Goal: Task Accomplishment & Management: Manage account settings

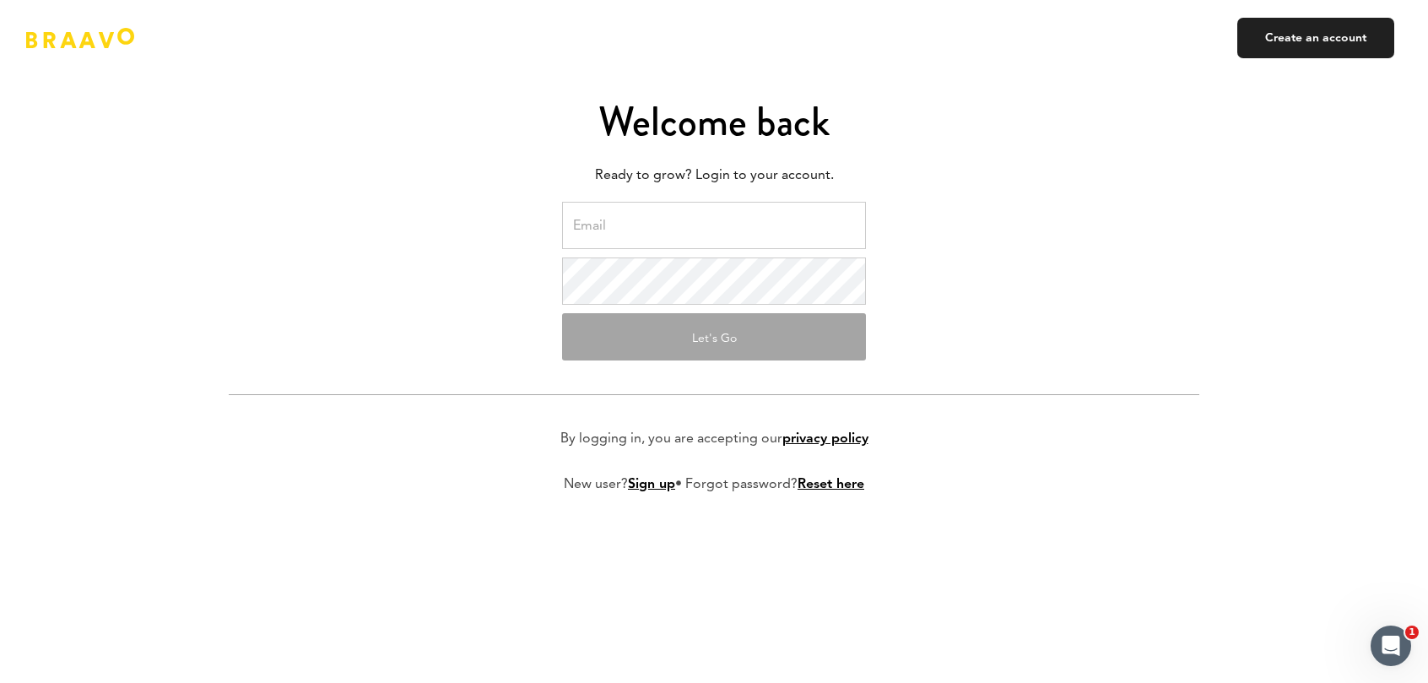
type input "y.vanyashkin@bsnj.co"
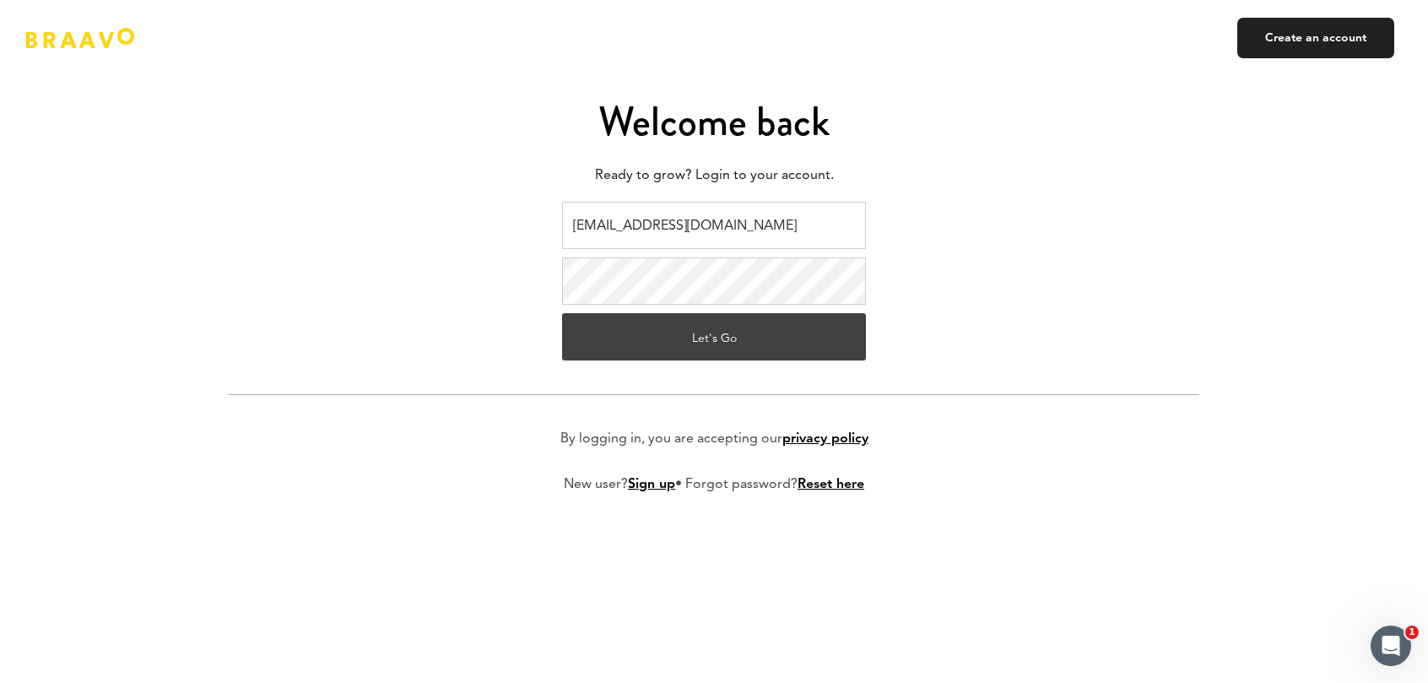
click at [679, 334] on button "Let's Go" at bounding box center [714, 336] width 304 height 47
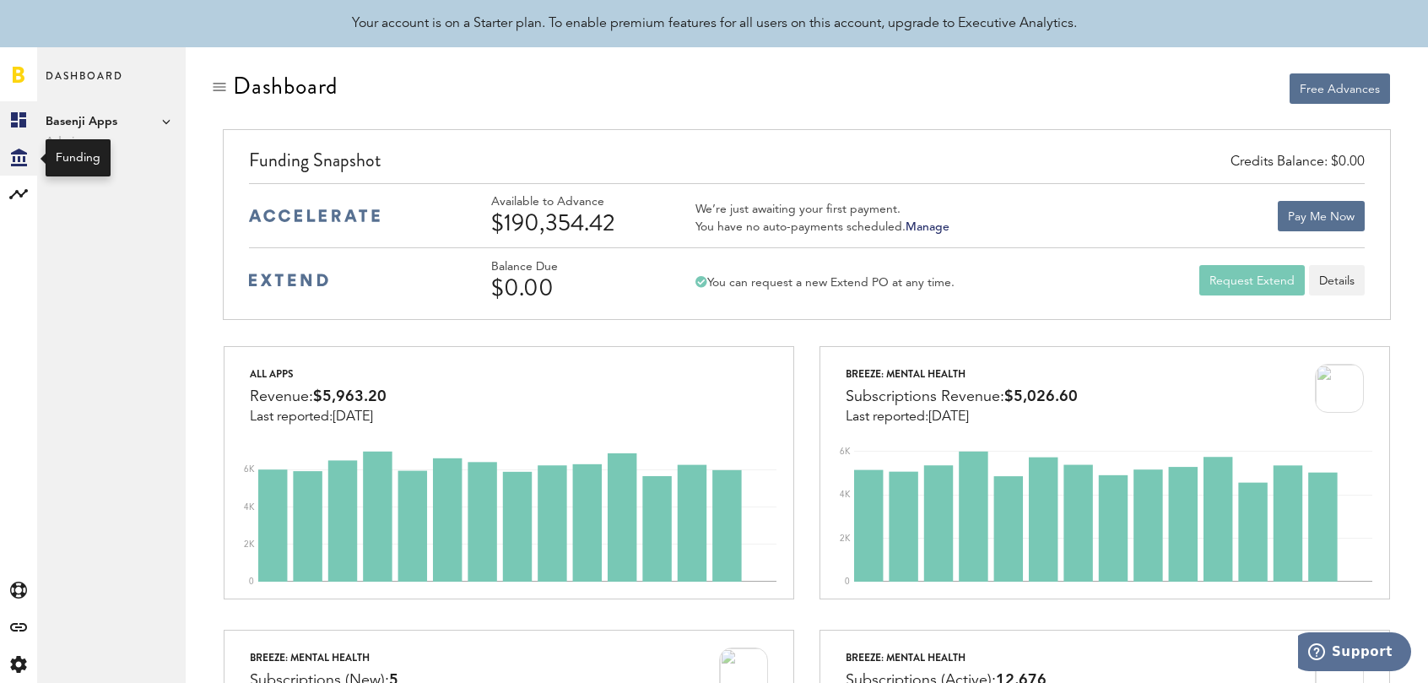
click at [19, 164] on icon at bounding box center [19, 158] width 16 height 18
click at [120, 198] on link "Daily Advance History" at bounding box center [111, 194] width 149 height 37
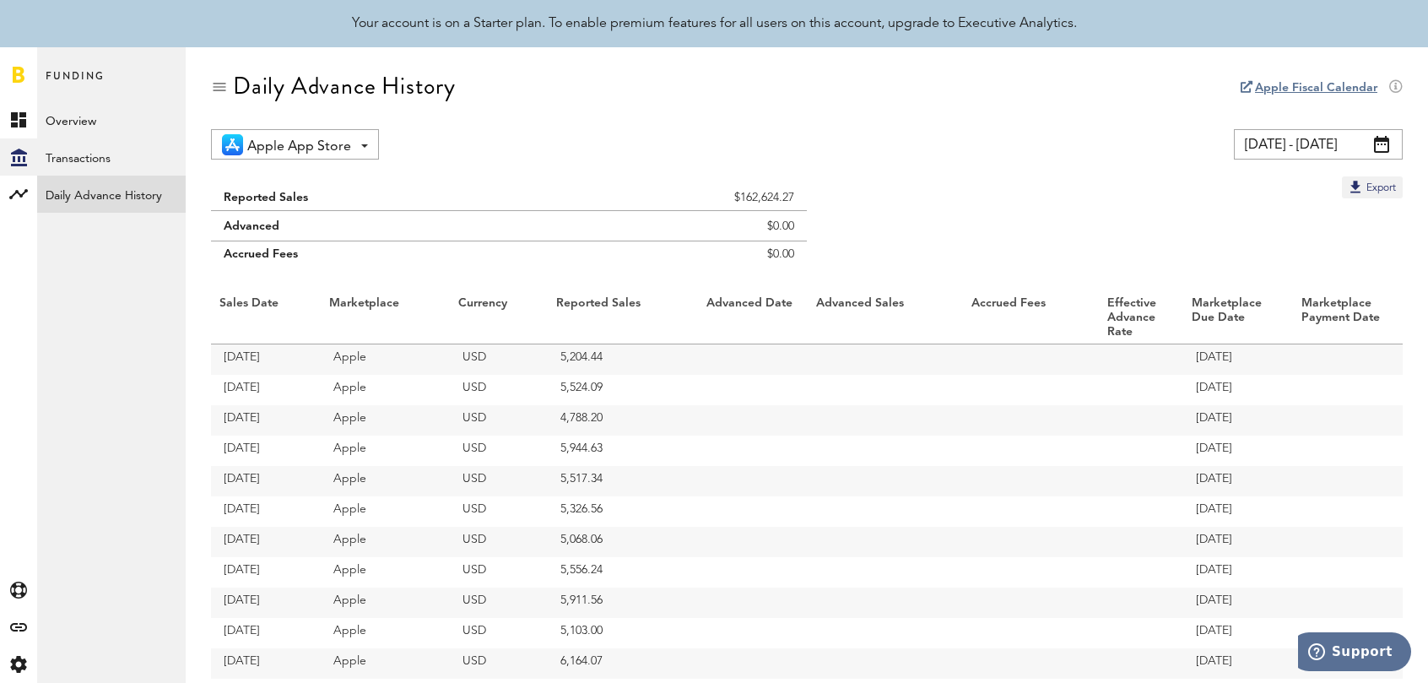
click at [1282, 145] on input "[DATE] - [DATE]" at bounding box center [1318, 144] width 169 height 30
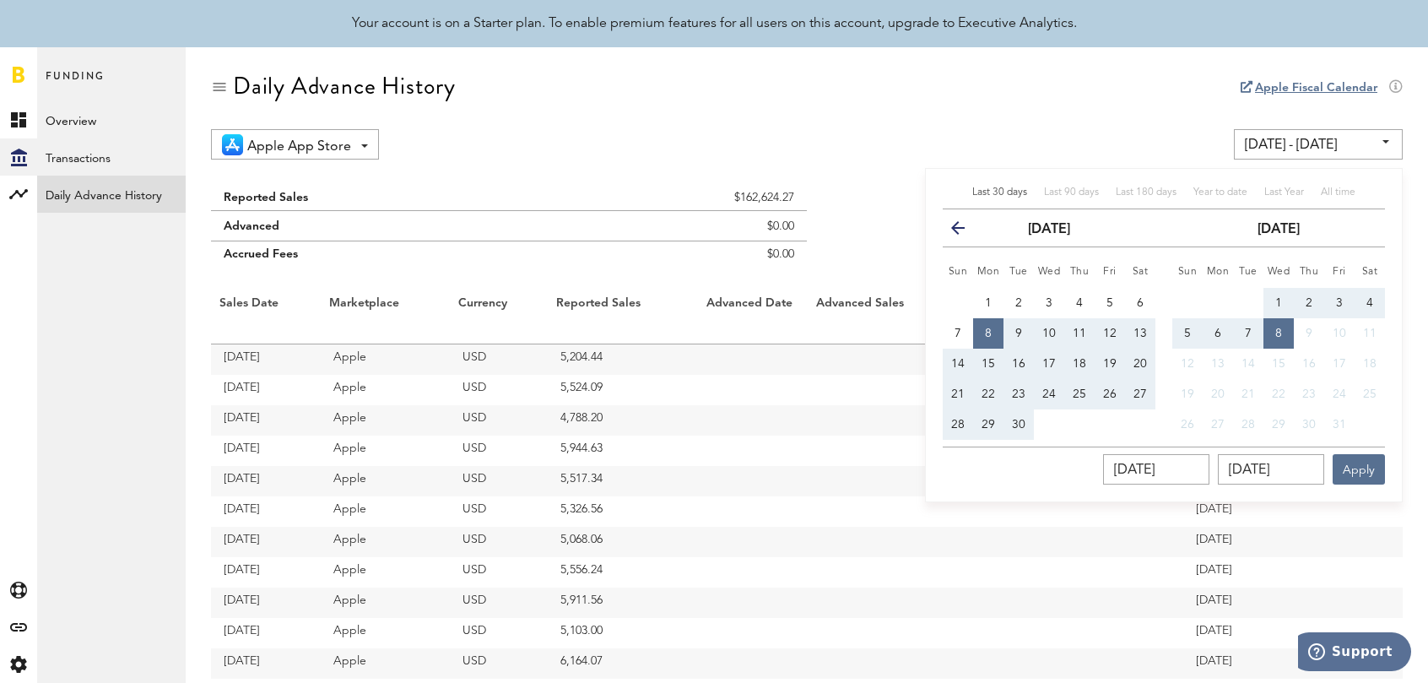
click at [965, 231] on icon "button" at bounding box center [965, 231] width 0 height 0
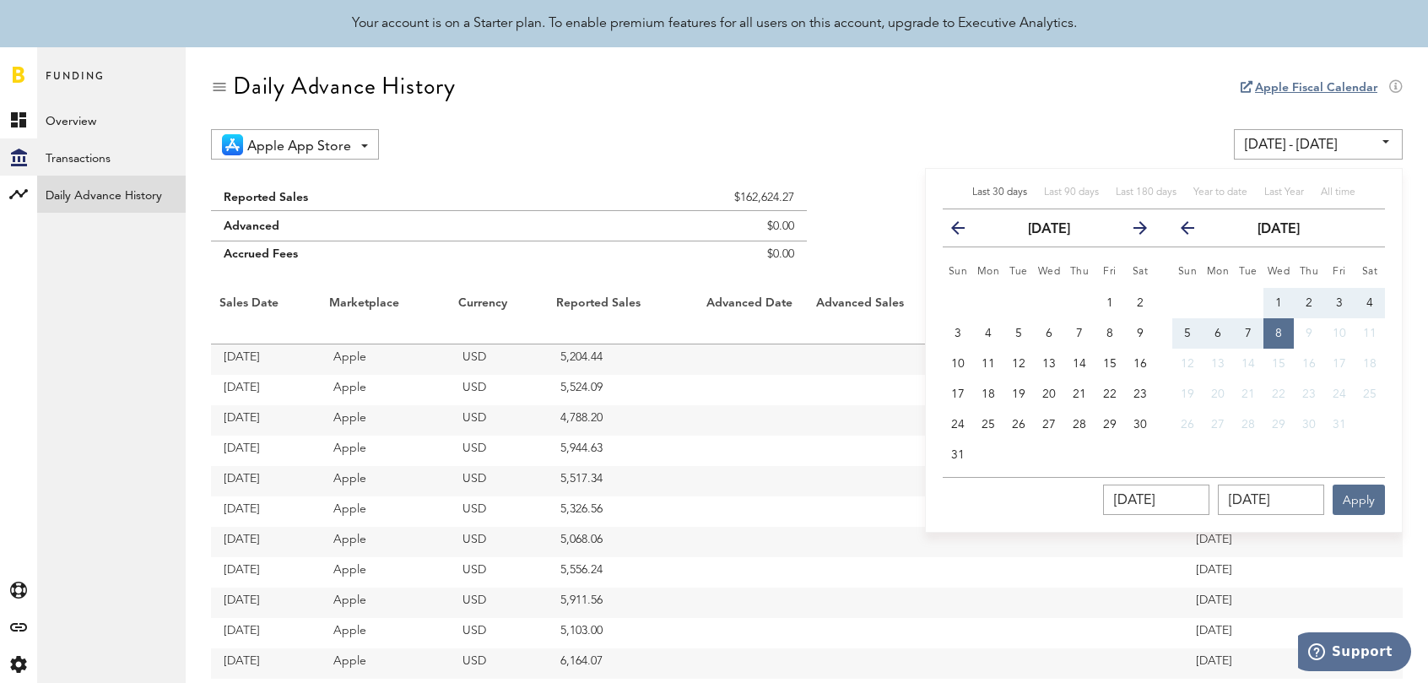
click at [965, 231] on icon "button" at bounding box center [965, 231] width 0 height 0
click at [1025, 303] on button "1" at bounding box center [1019, 303] width 30 height 30
type input "[DATE] - [DATE]"
type input "[DATE]"
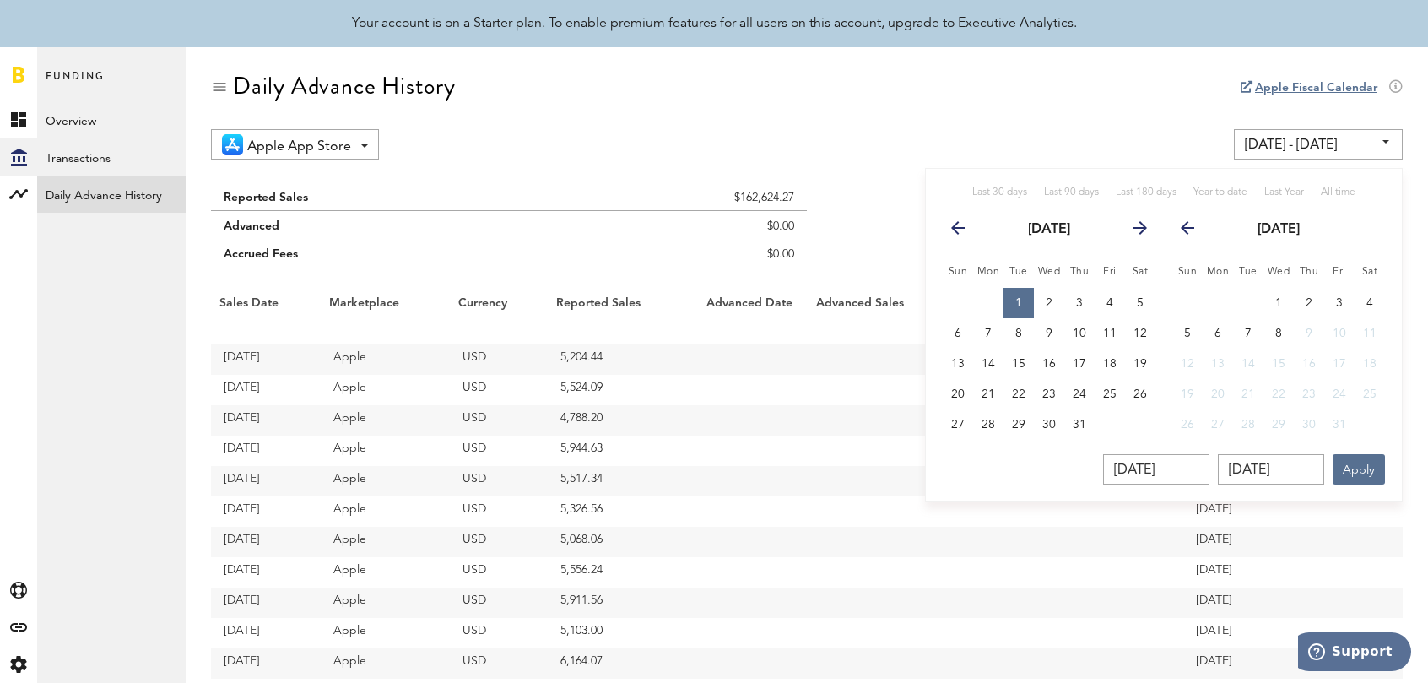
click at [1195, 231] on icon "button" at bounding box center [1195, 231] width 0 height 0
click at [1249, 419] on span "30" at bounding box center [1249, 425] width 14 height 12
type input "[DATE] - [DATE]"
type input "[DATE]"
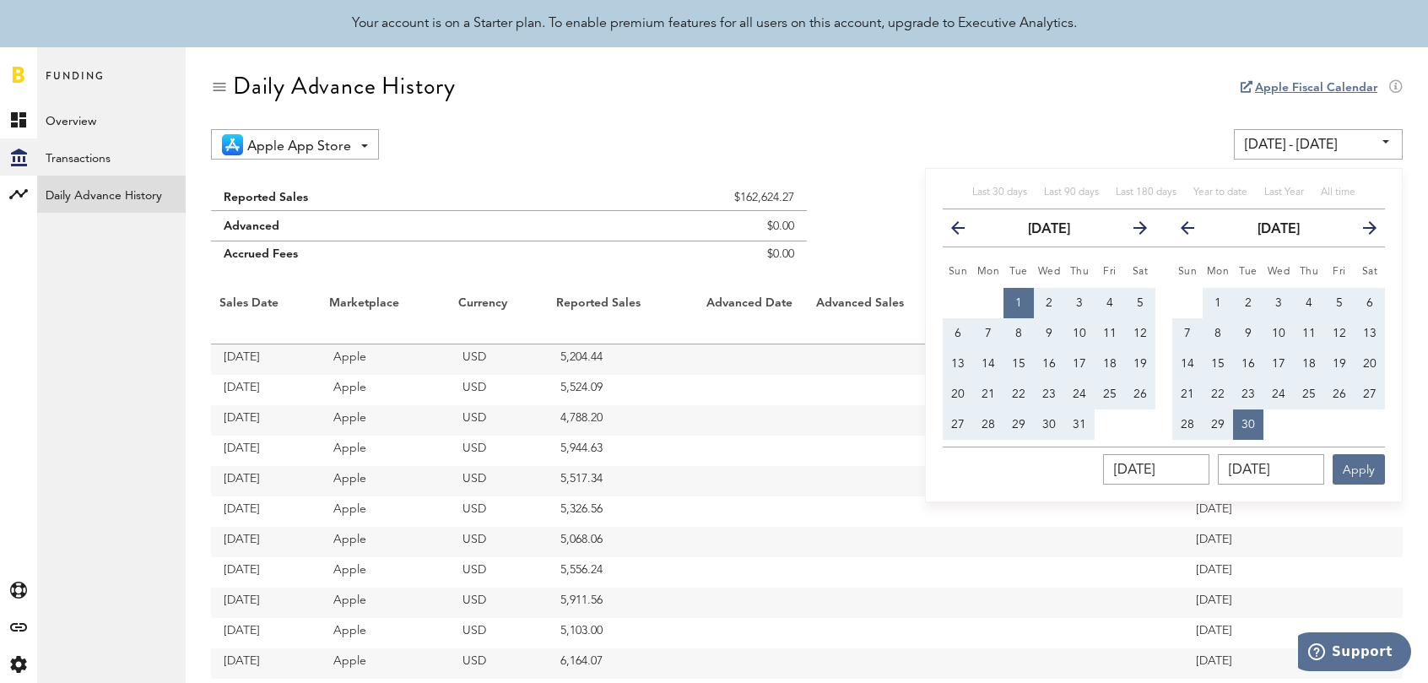
click at [1197, 230] on button "previous" at bounding box center [1185, 228] width 47 height 24
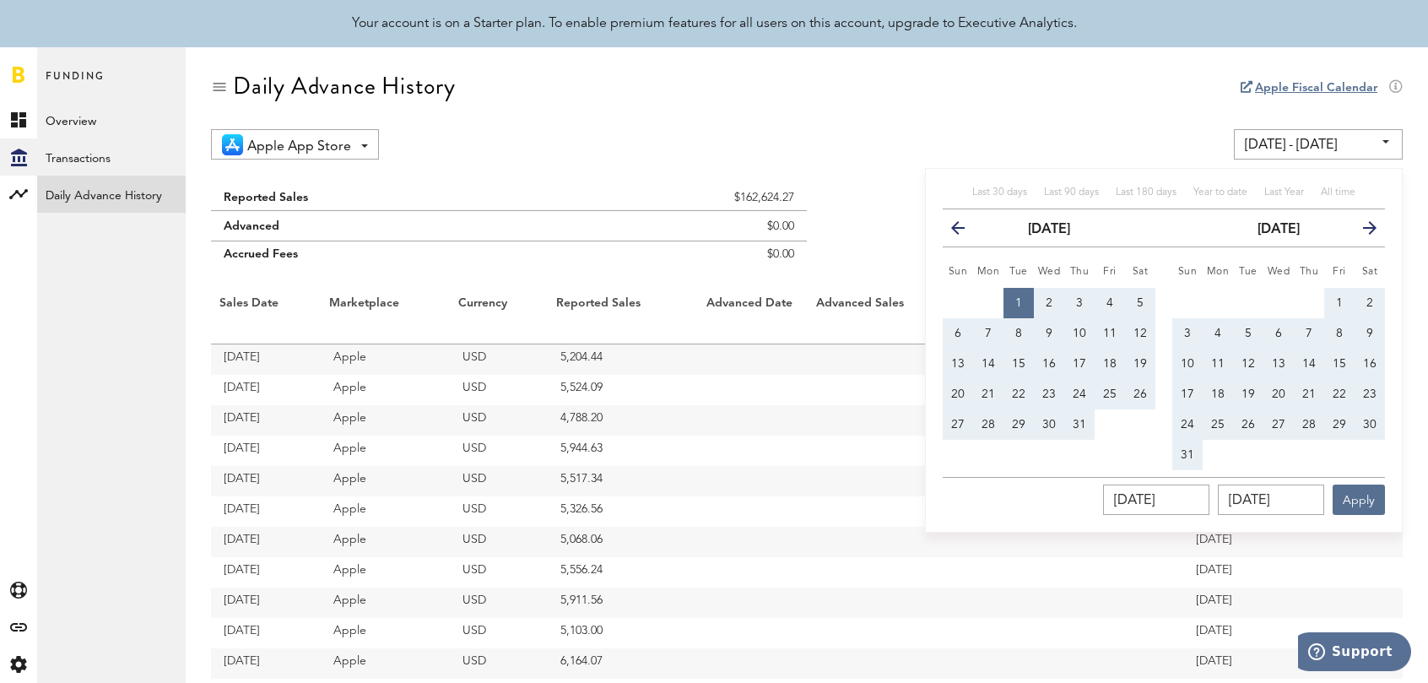
click at [1190, 446] on button "31" at bounding box center [1188, 455] width 30 height 30
type input "[DATE] - [DATE]"
type input "[DATE]"
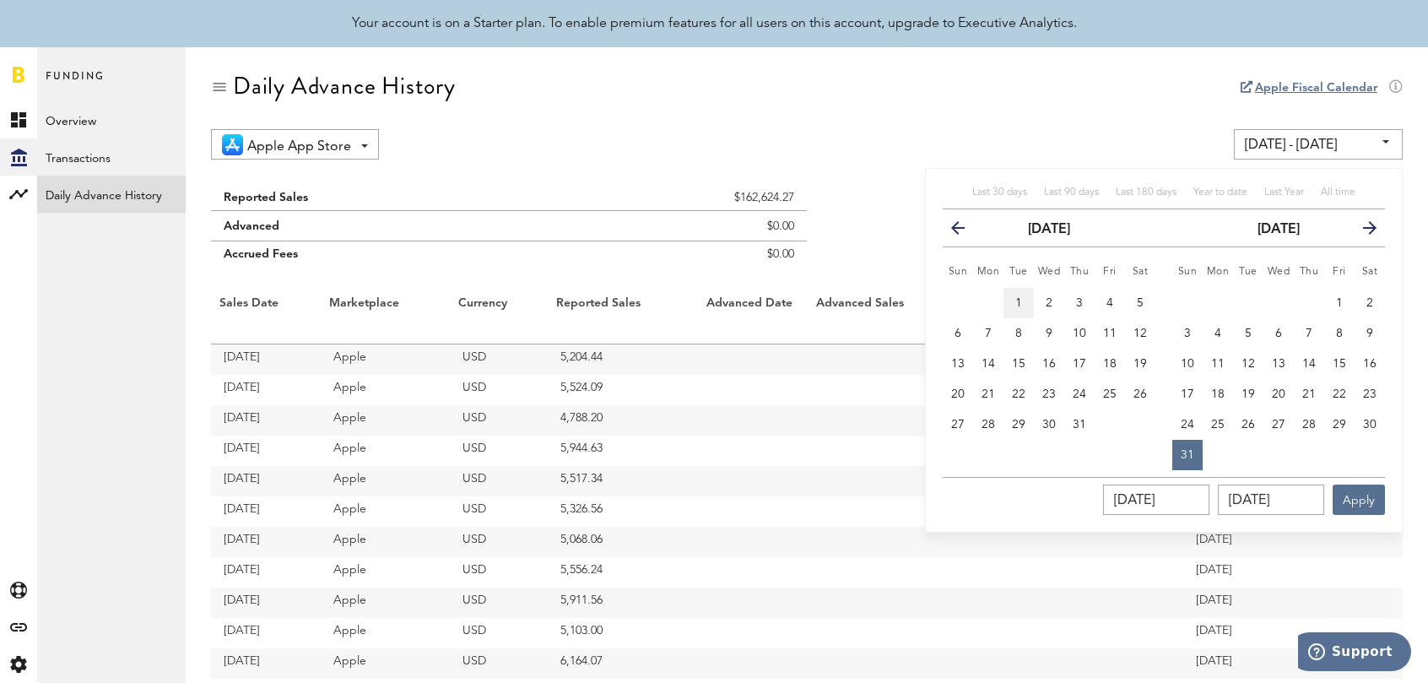
click at [1018, 293] on button "1" at bounding box center [1019, 303] width 30 height 30
type input "[DATE] - [DATE]"
type input "[DATE]"
drag, startPoint x: 1184, startPoint y: 455, endPoint x: 1206, endPoint y: 460, distance: 22.5
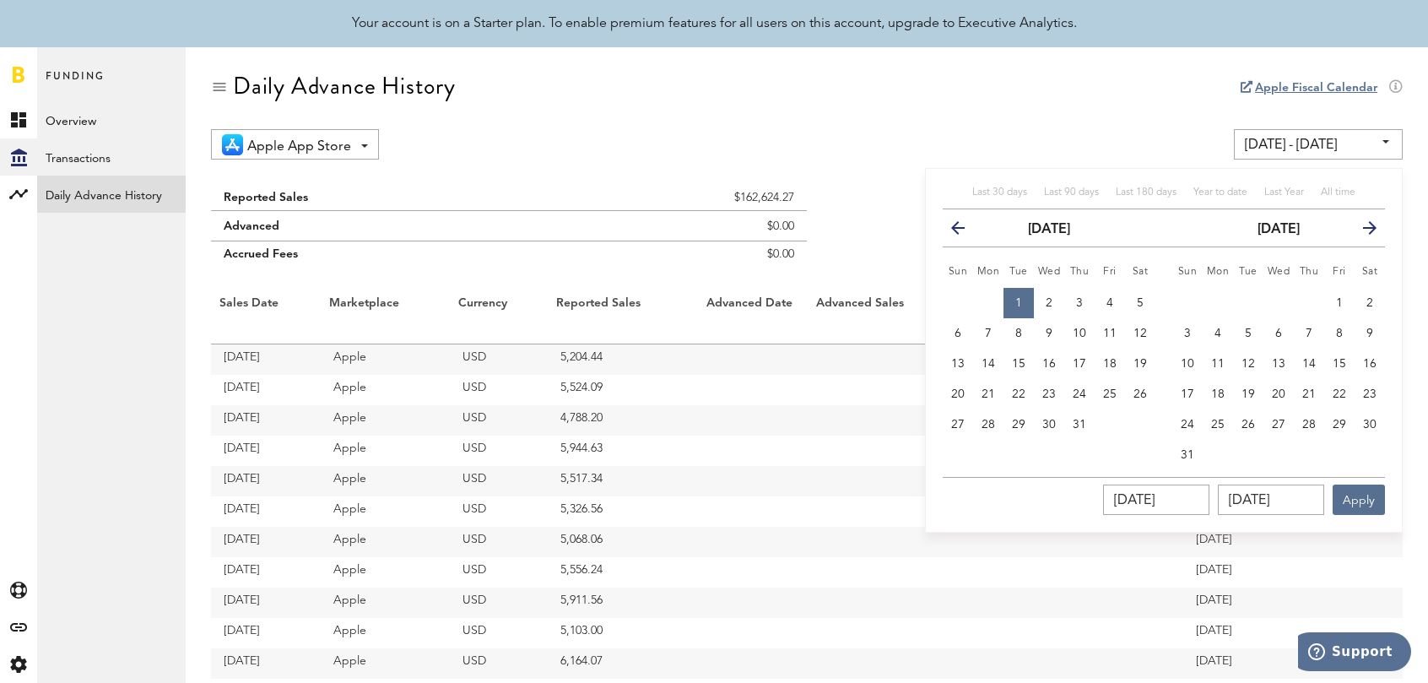
click at [1184, 453] on span "31" at bounding box center [1188, 455] width 14 height 12
type input "[DATE] - [DATE]"
type input "[DATE]"
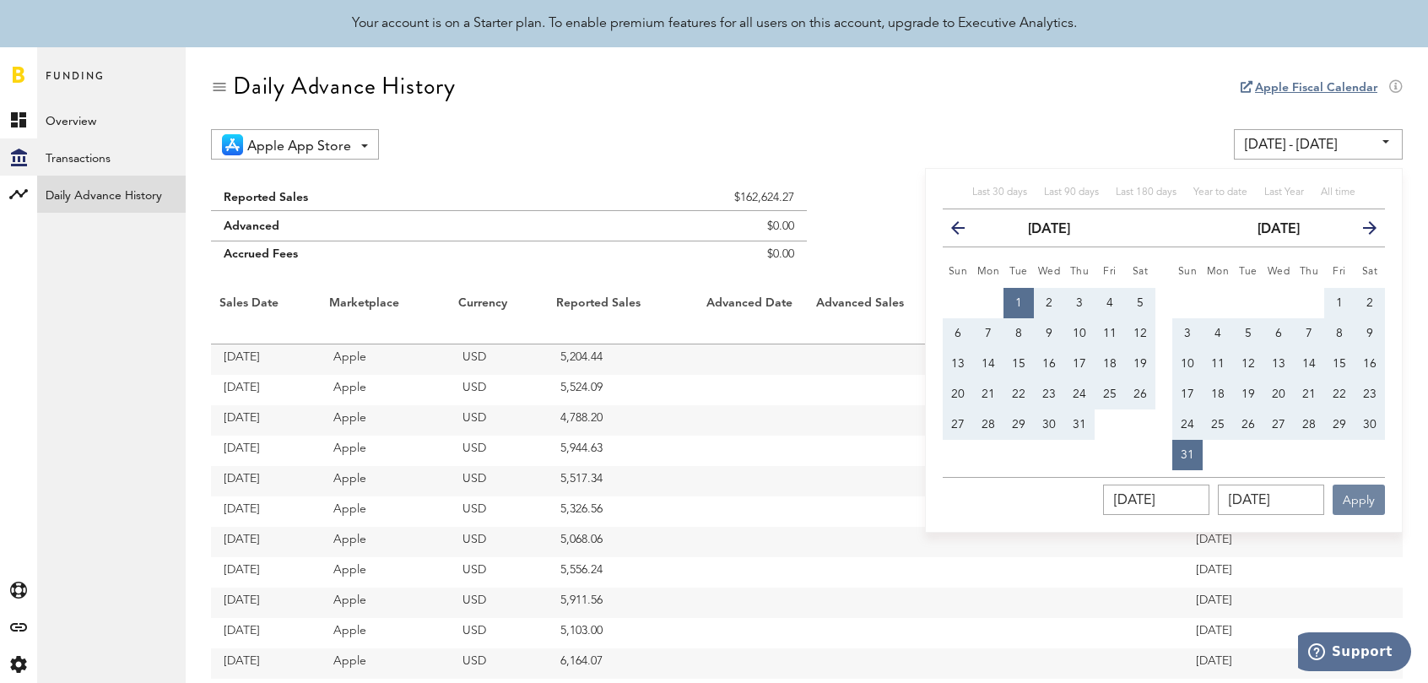
click at [1364, 501] on button "Apply" at bounding box center [1359, 500] width 52 height 30
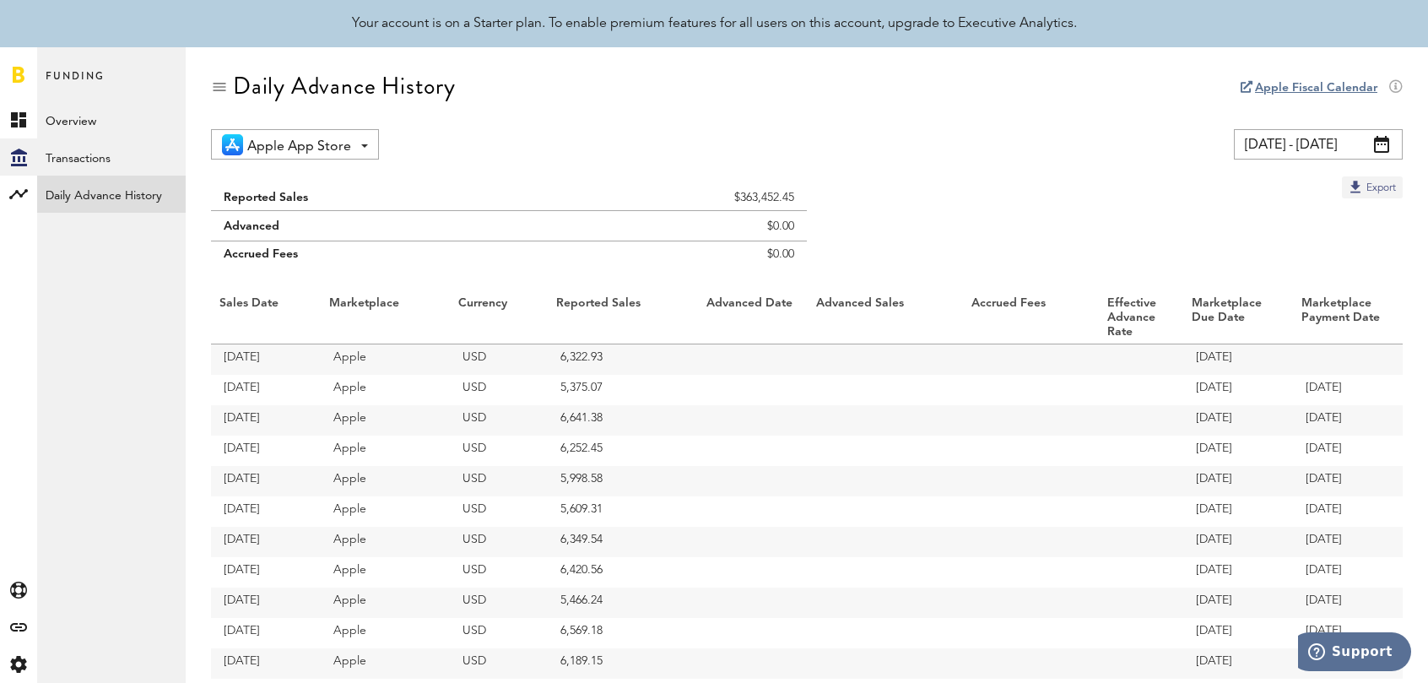
click at [1366, 189] on button "Export" at bounding box center [1372, 187] width 61 height 22
